Goal: Information Seeking & Learning: Learn about a topic

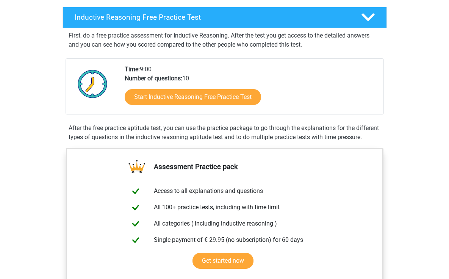
scroll to position [119, 0]
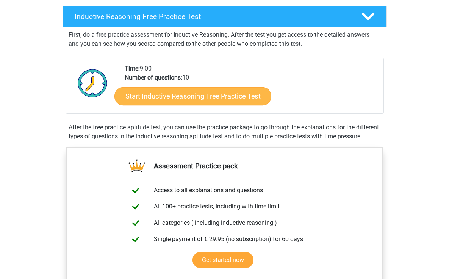
click at [170, 94] on link "Start Inductive Reasoning Free Practice Test" at bounding box center [193, 96] width 157 height 18
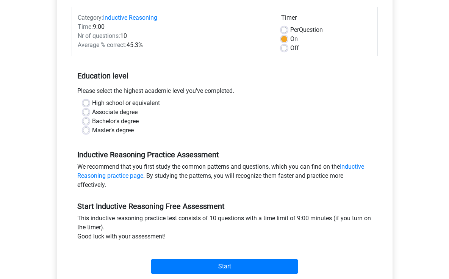
scroll to position [90, 0]
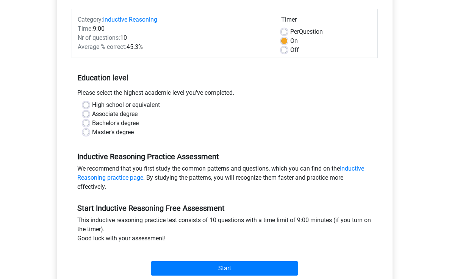
click at [92, 104] on label "High school or equivalent" at bounding box center [126, 105] width 68 height 9
click at [88, 104] on input "High school or equivalent" at bounding box center [86, 105] width 6 height 8
radio input "true"
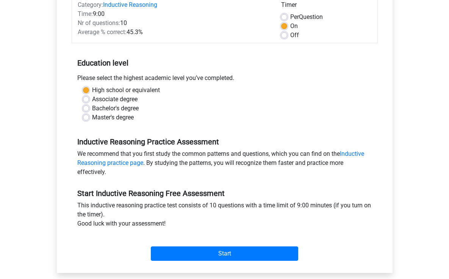
scroll to position [106, 0]
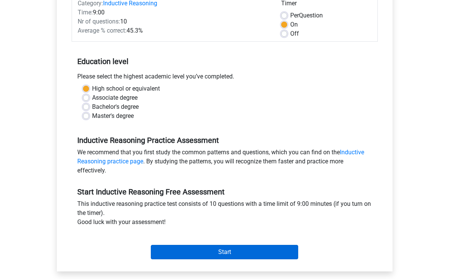
click at [184, 247] on input "Start" at bounding box center [225, 252] width 148 height 14
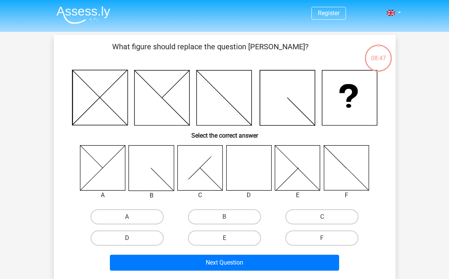
click at [137, 243] on label "D" at bounding box center [127, 238] width 73 height 15
click at [132, 243] on input "D" at bounding box center [129, 240] width 5 height 5
radio input "true"
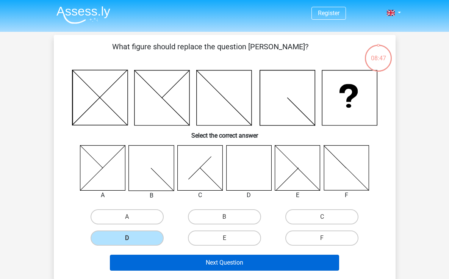
click at [151, 263] on button "Next Question" at bounding box center [224, 263] width 229 height 16
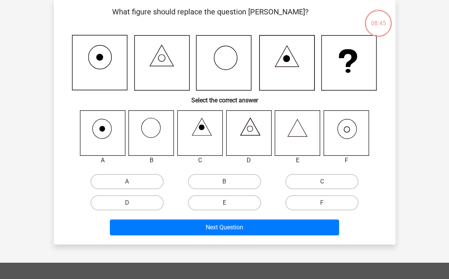
scroll to position [24, 0]
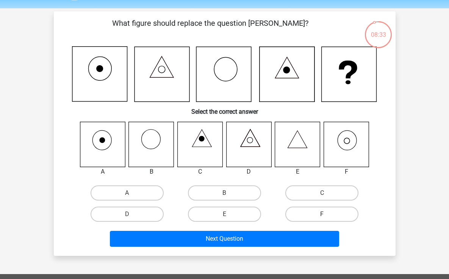
click at [313, 209] on label "F" at bounding box center [322, 214] width 73 height 15
click at [322, 214] on input "F" at bounding box center [324, 216] width 5 height 5
radio input "true"
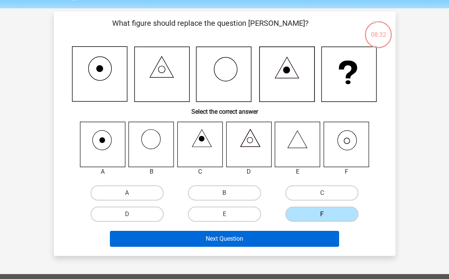
click at [305, 243] on button "Next Question" at bounding box center [224, 239] width 229 height 16
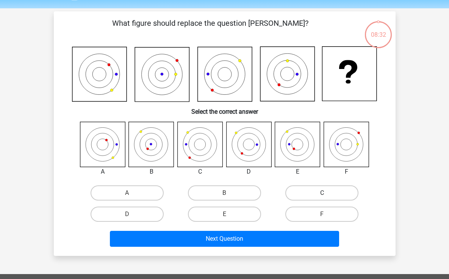
scroll to position [35, 0]
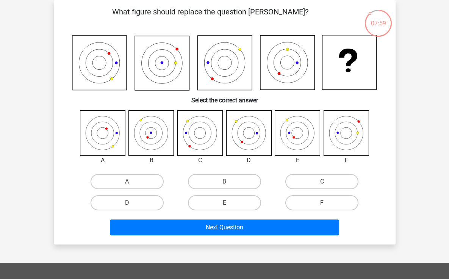
click at [321, 201] on label "F" at bounding box center [322, 202] width 73 height 15
click at [322, 203] on input "F" at bounding box center [324, 205] width 5 height 5
radio input "true"
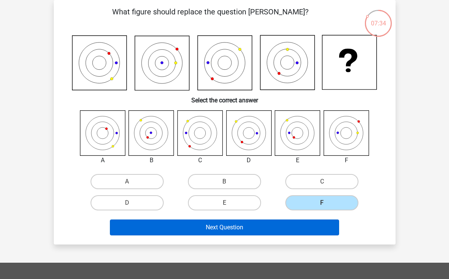
click at [292, 226] on button "Next Question" at bounding box center [224, 228] width 229 height 16
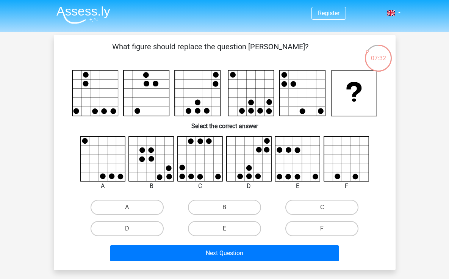
scroll to position [0, 0]
click at [105, 204] on label "A" at bounding box center [127, 207] width 73 height 15
click at [127, 207] on input "A" at bounding box center [129, 209] width 5 height 5
radio input "true"
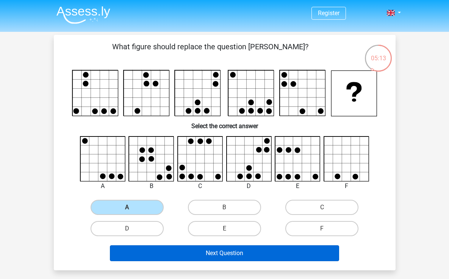
click at [126, 250] on button "Next Question" at bounding box center [224, 253] width 229 height 16
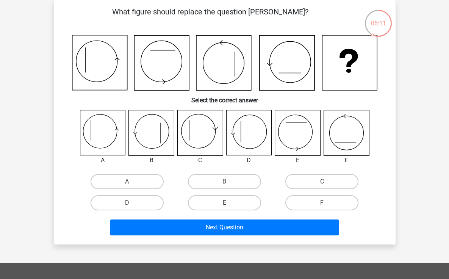
scroll to position [24, 0]
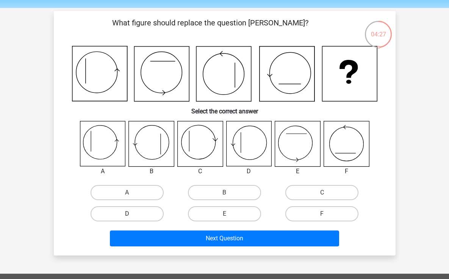
click at [155, 212] on label "D" at bounding box center [127, 213] width 73 height 15
click at [132, 214] on input "D" at bounding box center [129, 216] width 5 height 5
radio input "true"
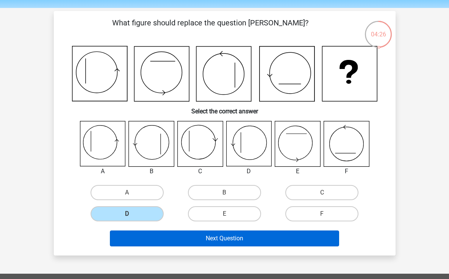
click at [179, 239] on button "Next Question" at bounding box center [224, 239] width 229 height 16
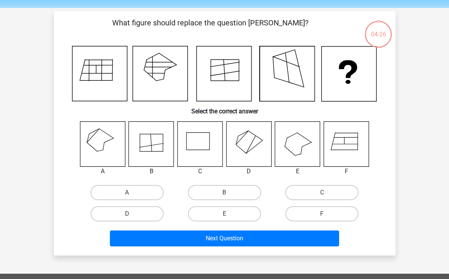
scroll to position [35, 0]
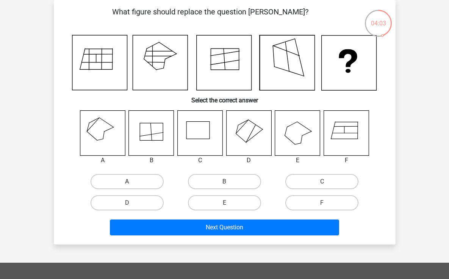
click at [107, 175] on label "A" at bounding box center [127, 181] width 73 height 15
click at [127, 182] on input "A" at bounding box center [129, 184] width 5 height 5
radio input "true"
click at [151, 237] on div "Next Question" at bounding box center [225, 229] width 293 height 19
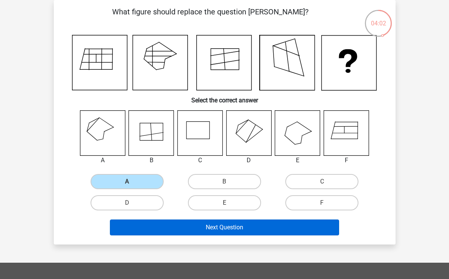
click at [149, 232] on button "Next Question" at bounding box center [224, 228] width 229 height 16
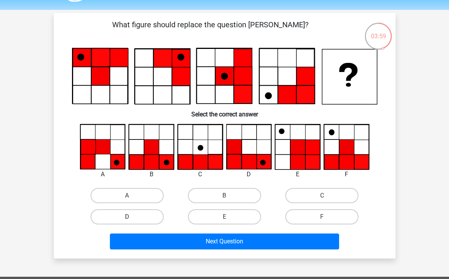
scroll to position [20, 0]
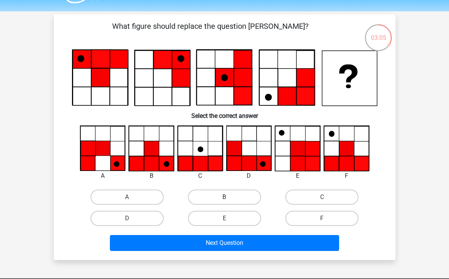
click at [217, 197] on label "B" at bounding box center [224, 197] width 73 height 15
click at [225, 197] on input "B" at bounding box center [227, 199] width 5 height 5
radio input "true"
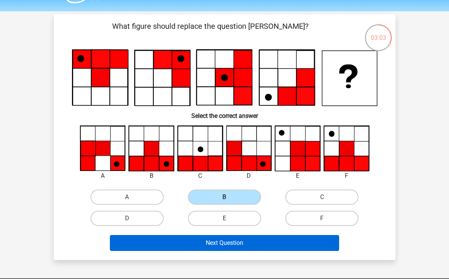
click at [206, 245] on button "Next Question" at bounding box center [224, 243] width 229 height 16
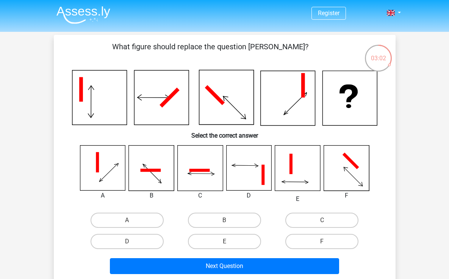
scroll to position [0, 0]
click at [299, 213] on label "C" at bounding box center [322, 220] width 73 height 15
click at [322, 220] on input "C" at bounding box center [324, 222] width 5 height 5
radio input "true"
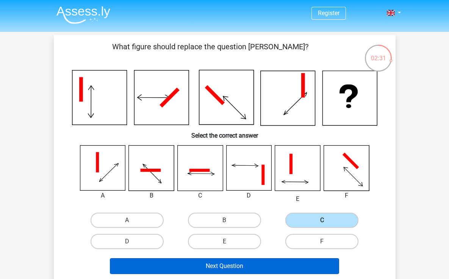
click at [206, 268] on button "Next Question" at bounding box center [224, 266] width 229 height 16
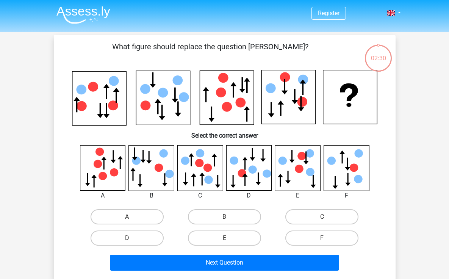
scroll to position [35, 0]
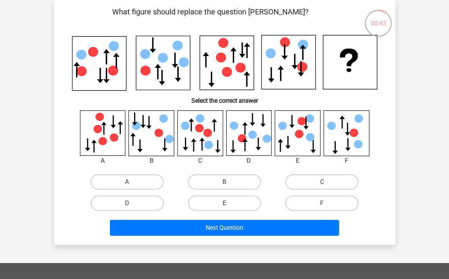
click at [211, 202] on label "E" at bounding box center [224, 203] width 73 height 15
click at [225, 203] on input "E" at bounding box center [227, 205] width 5 height 5
radio input "true"
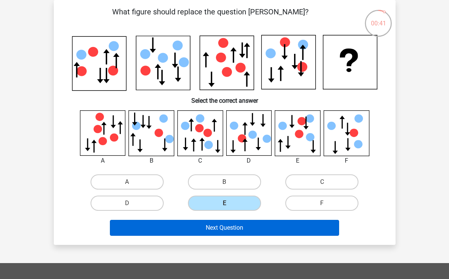
click at [192, 228] on button "Next Question" at bounding box center [224, 228] width 229 height 16
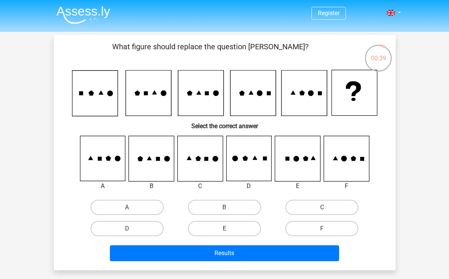
scroll to position [0, 0]
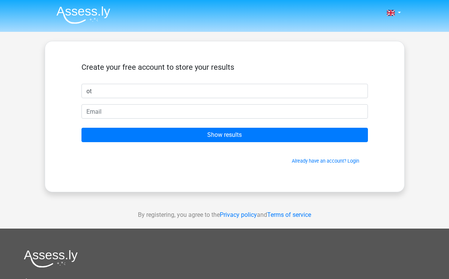
type input "o"
type input "[PERSON_NAME]"
click at [216, 127] on form "Create your free account to store your results [PERSON_NAME] Show results Alrea…" at bounding box center [225, 114] width 287 height 102
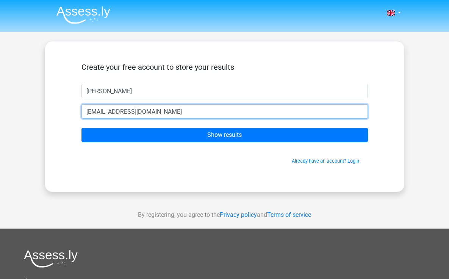
type input "[EMAIL_ADDRESS][DOMAIN_NAME]"
click at [225, 135] on input "Show results" at bounding box center [225, 135] width 287 height 14
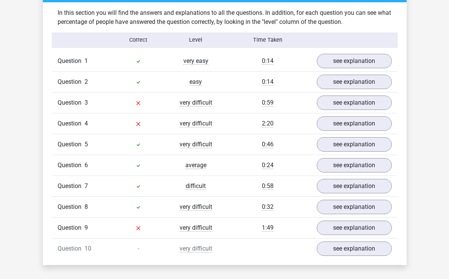
scroll to position [569, 0]
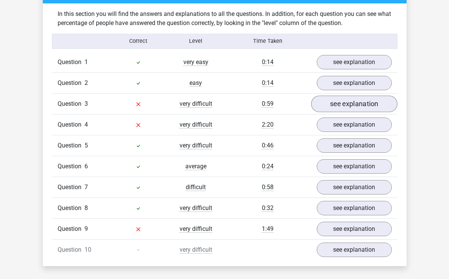
click at [331, 108] on link "see explanation" at bounding box center [354, 104] width 86 height 17
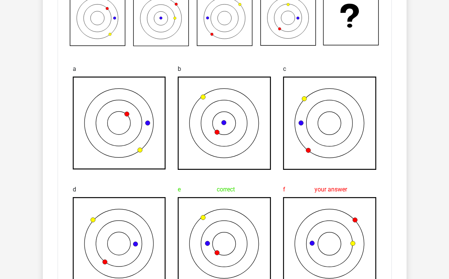
scroll to position [717, 0]
